Goal: Transaction & Acquisition: Subscribe to service/newsletter

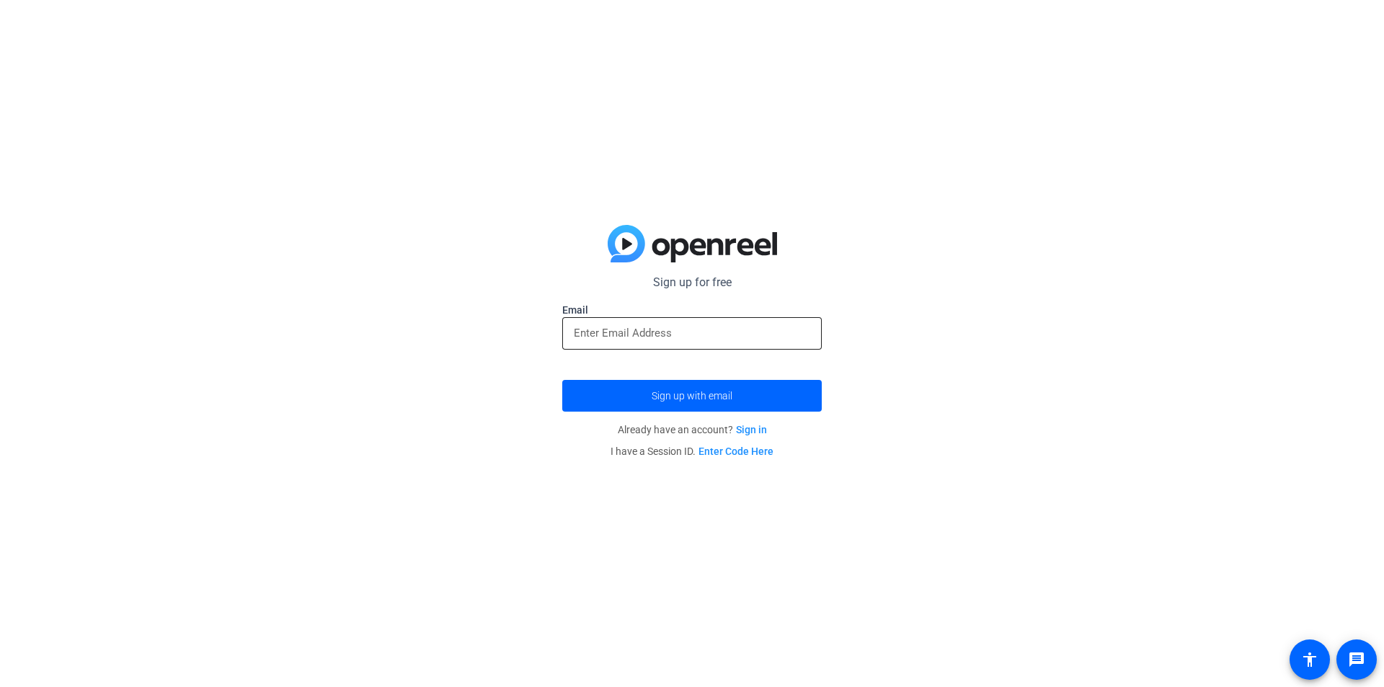
click at [668, 328] on input "email" at bounding box center [692, 332] width 236 height 17
type input "[EMAIL_ADDRESS][DOMAIN_NAME]"
click at [668, 396] on span "Sign up with email" at bounding box center [692, 396] width 81 height 0
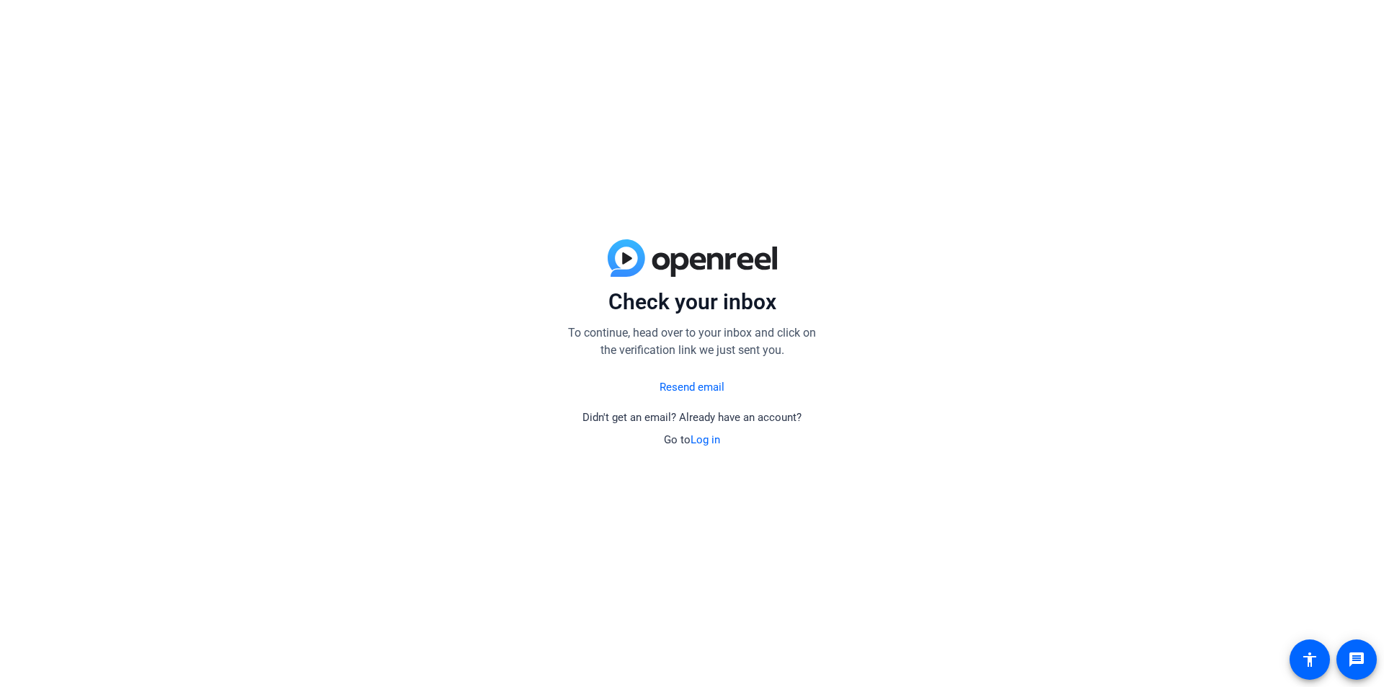
click at [686, 386] on link "Resend email" at bounding box center [692, 387] width 65 height 17
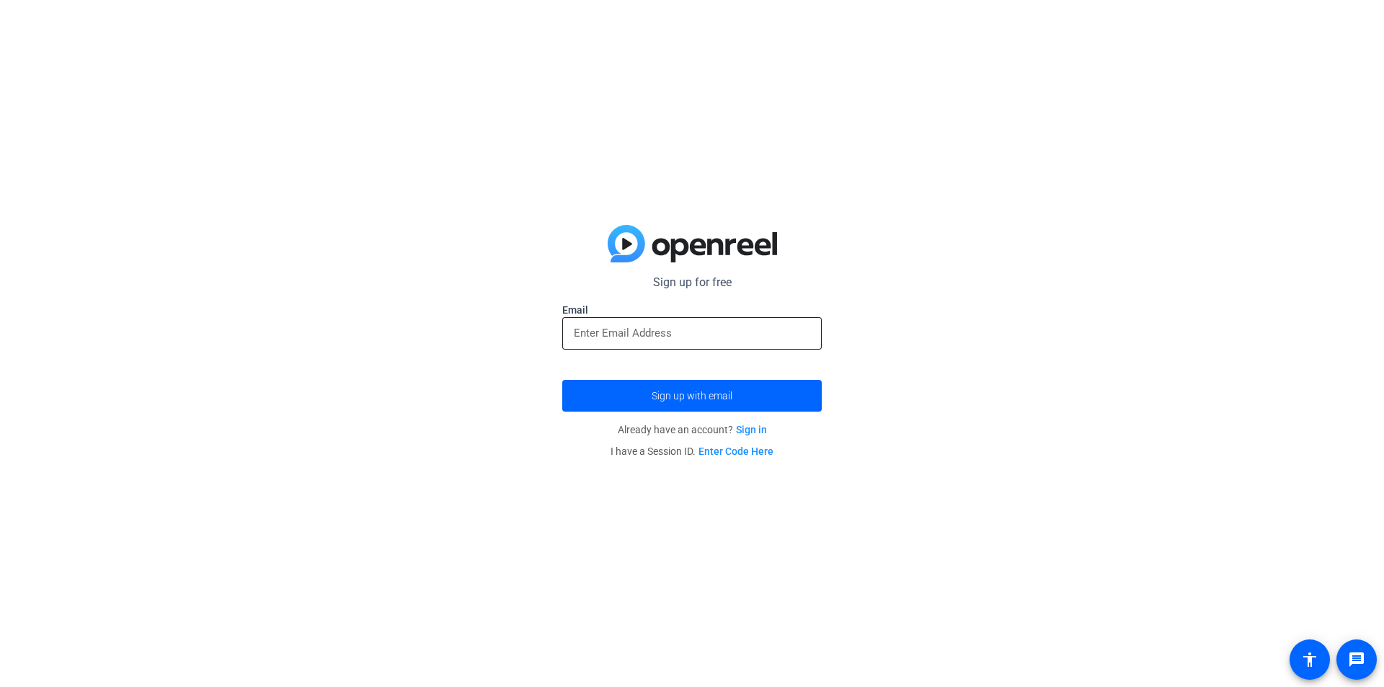
click at [670, 320] on div at bounding box center [692, 333] width 236 height 32
type input "[EMAIL_ADDRESS][DOMAIN_NAME]"
click at [675, 404] on span "submit" at bounding box center [692, 395] width 260 height 35
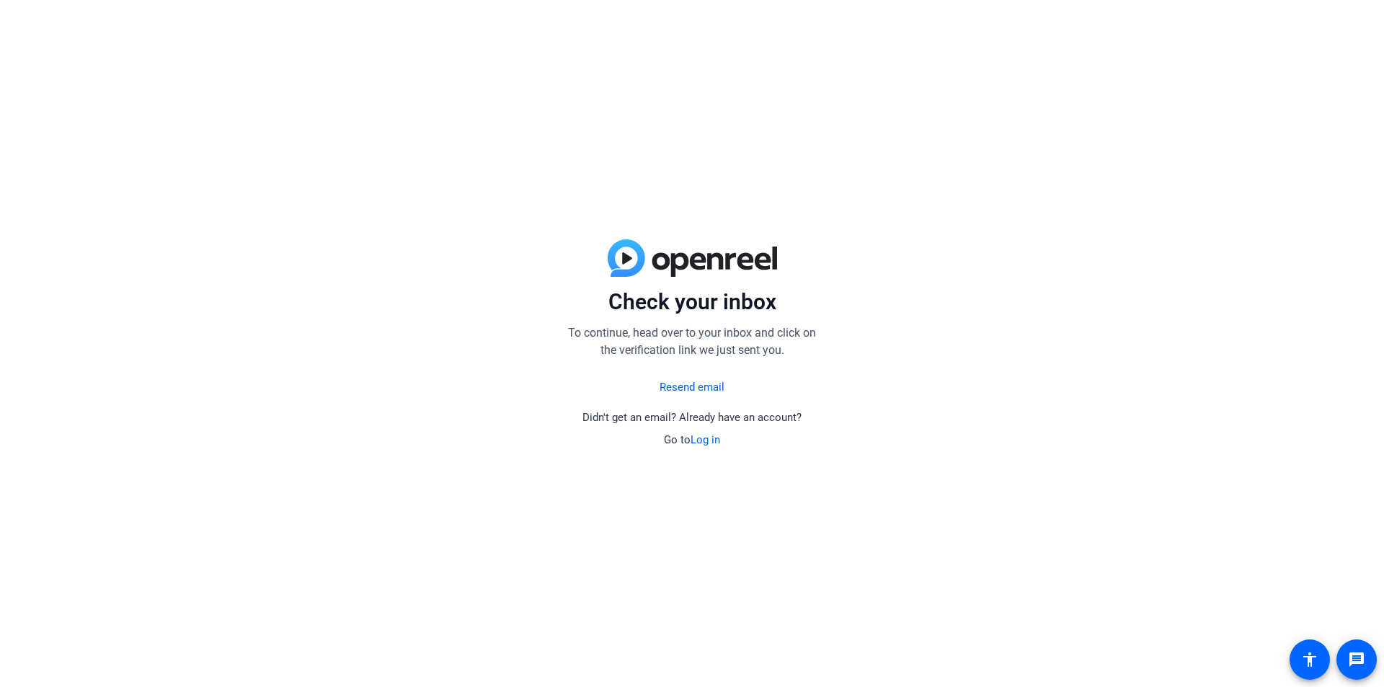
click at [830, 321] on div "Check your inbox To continue, head over to your inbox and click on the verifica…" at bounding box center [692, 343] width 1384 height 687
click at [707, 433] on link "Log in" at bounding box center [706, 439] width 30 height 13
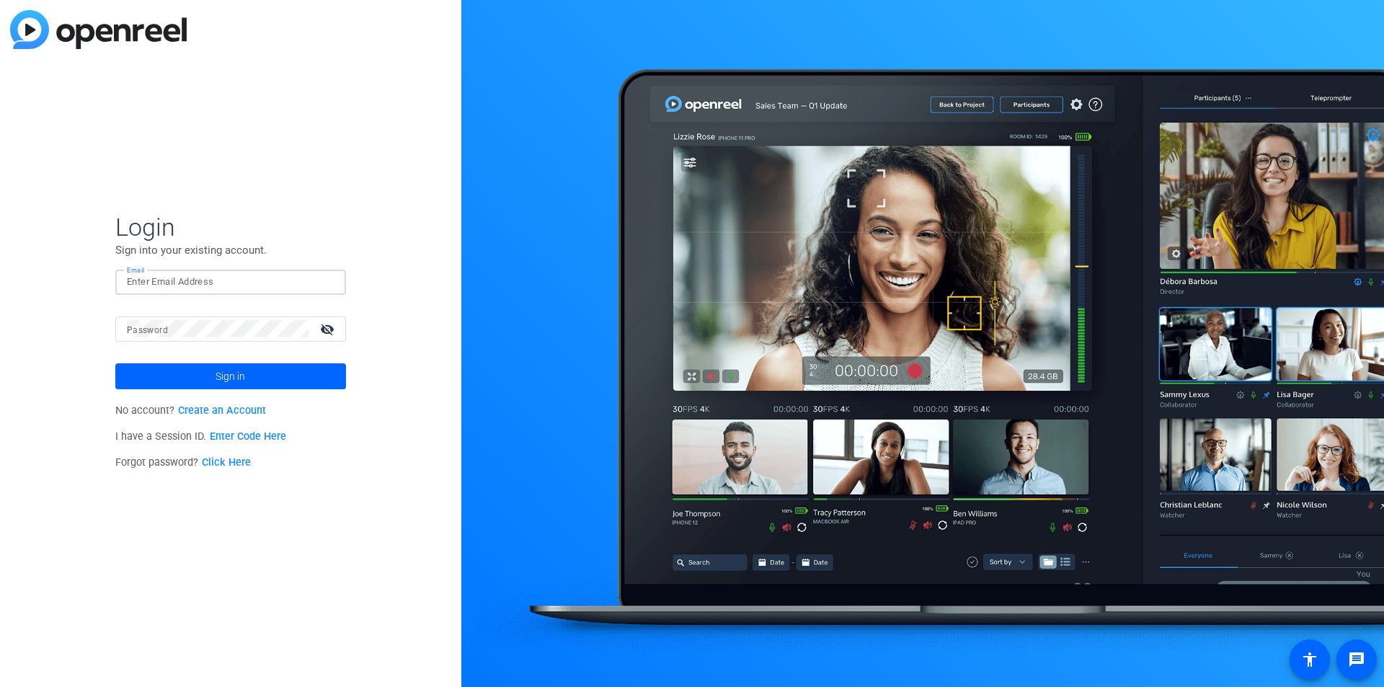
click at [258, 274] on input "Email" at bounding box center [231, 281] width 208 height 17
